Goal: Navigation & Orientation: Find specific page/section

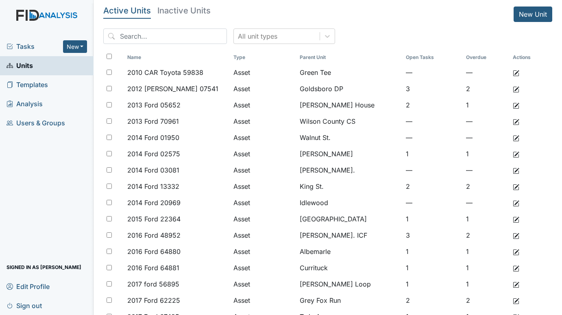
click at [25, 46] on span "Tasks" at bounding box center [35, 47] width 57 height 10
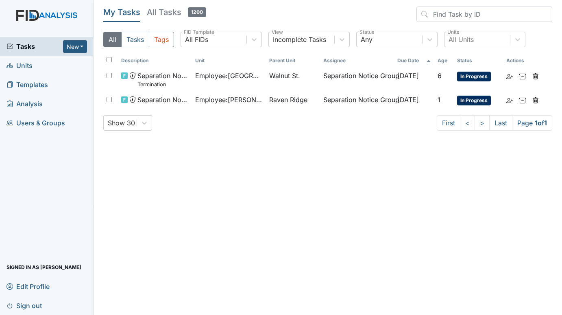
click at [13, 63] on span "Units" at bounding box center [20, 65] width 26 height 13
